Goal: Find specific page/section: Find specific page/section

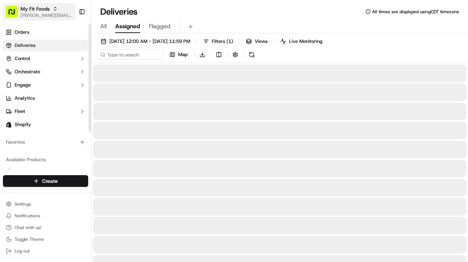
click at [37, 9] on span "My Fit Foods" at bounding box center [34, 8] width 29 height 7
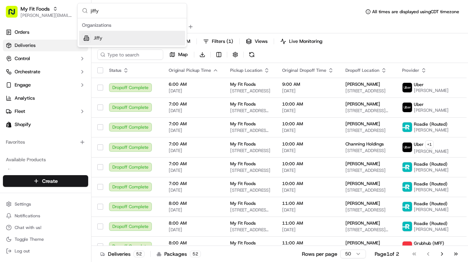
type input "jiffy"
click at [134, 36] on div "Jiffy" at bounding box center [132, 38] width 106 height 15
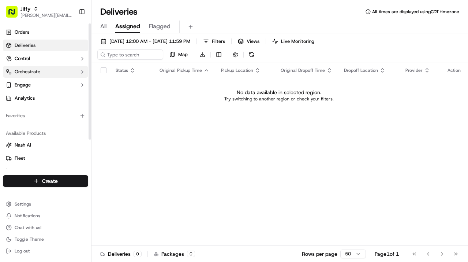
click at [39, 76] on button "Orchestrate" at bounding box center [45, 72] width 85 height 12
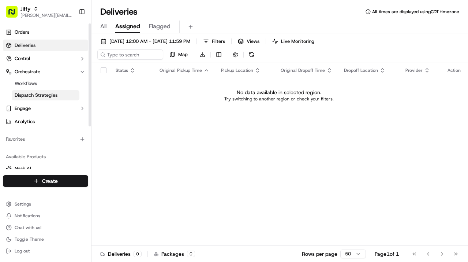
click at [40, 95] on span "Dispatch Strategies" at bounding box center [36, 95] width 43 height 7
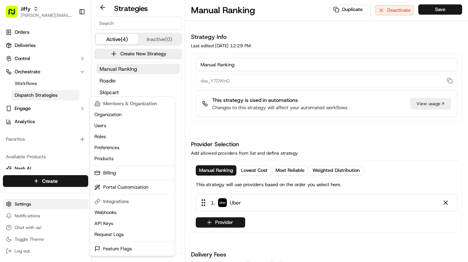
click at [27, 205] on html "[PERSON_NAME] [PERSON_NAME][EMAIL_ADDRESS][DOMAIN_NAME] Toggle Sidebar Orders D…" at bounding box center [234, 131] width 468 height 262
click at [123, 247] on link "Feature Flags" at bounding box center [132, 248] width 82 height 11
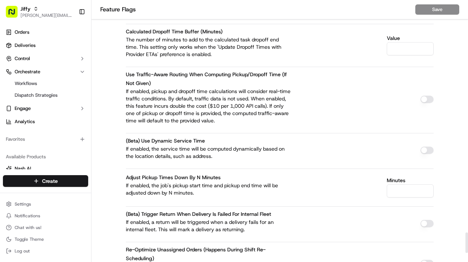
scroll to position [225, 0]
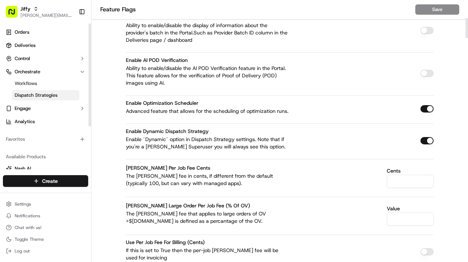
click at [49, 96] on span "Dispatch Strategies" at bounding box center [36, 95] width 43 height 7
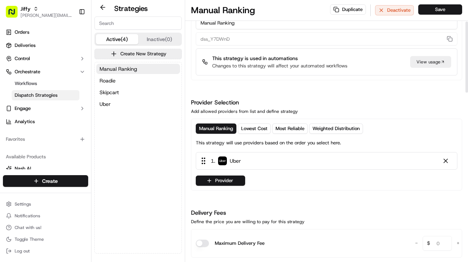
scroll to position [29, 0]
